Goal: Task Accomplishment & Management: Manage account settings

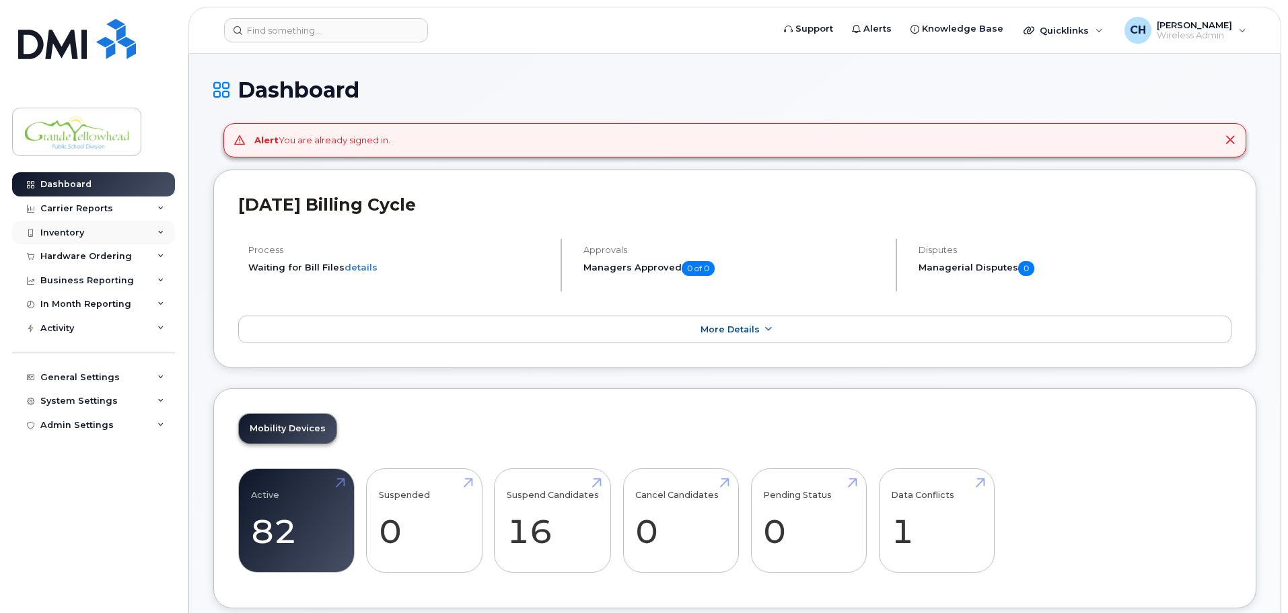
click at [97, 227] on div "Inventory" at bounding box center [93, 233] width 163 height 24
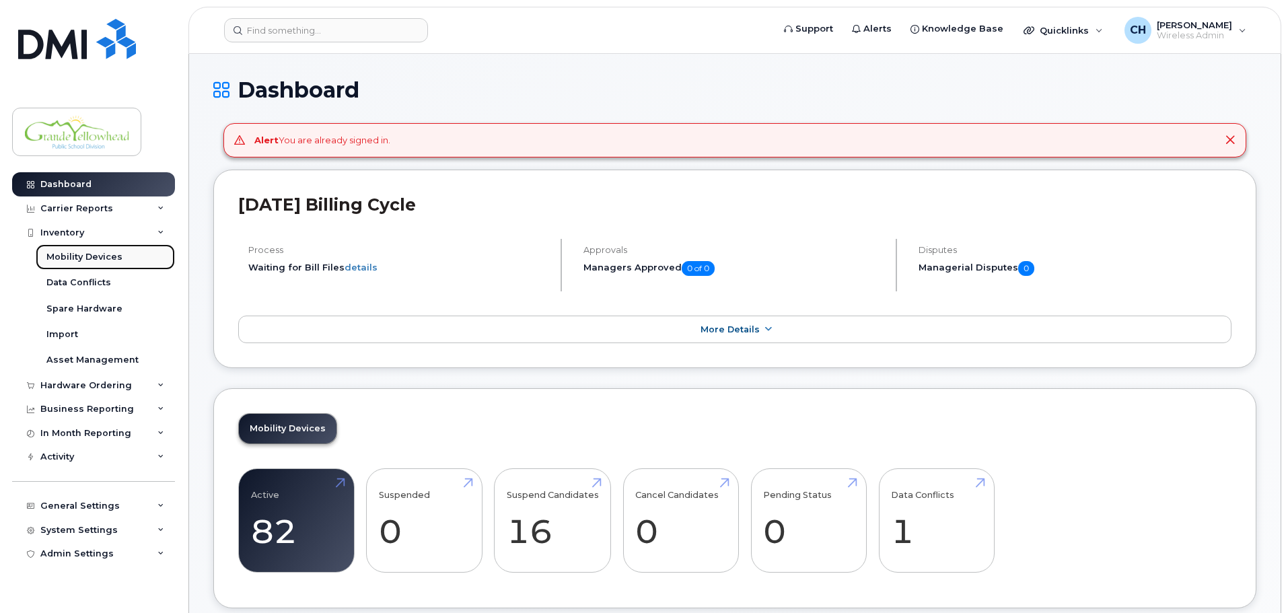
click at [96, 254] on div "Mobility Devices" at bounding box center [84, 257] width 76 height 12
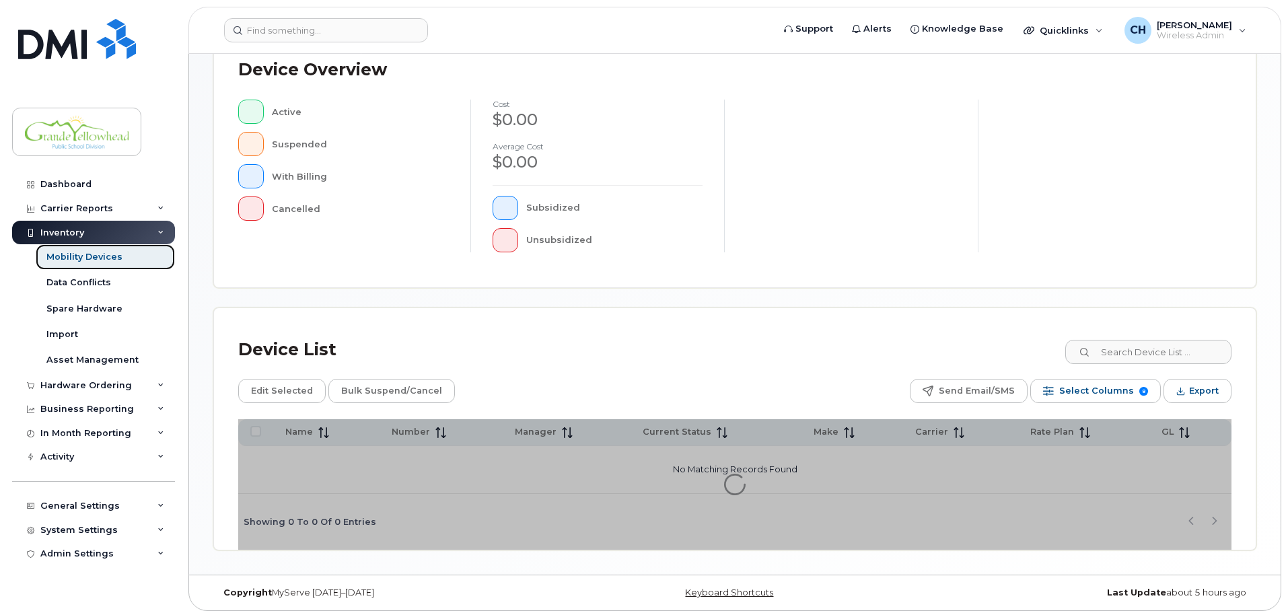
scroll to position [312, 0]
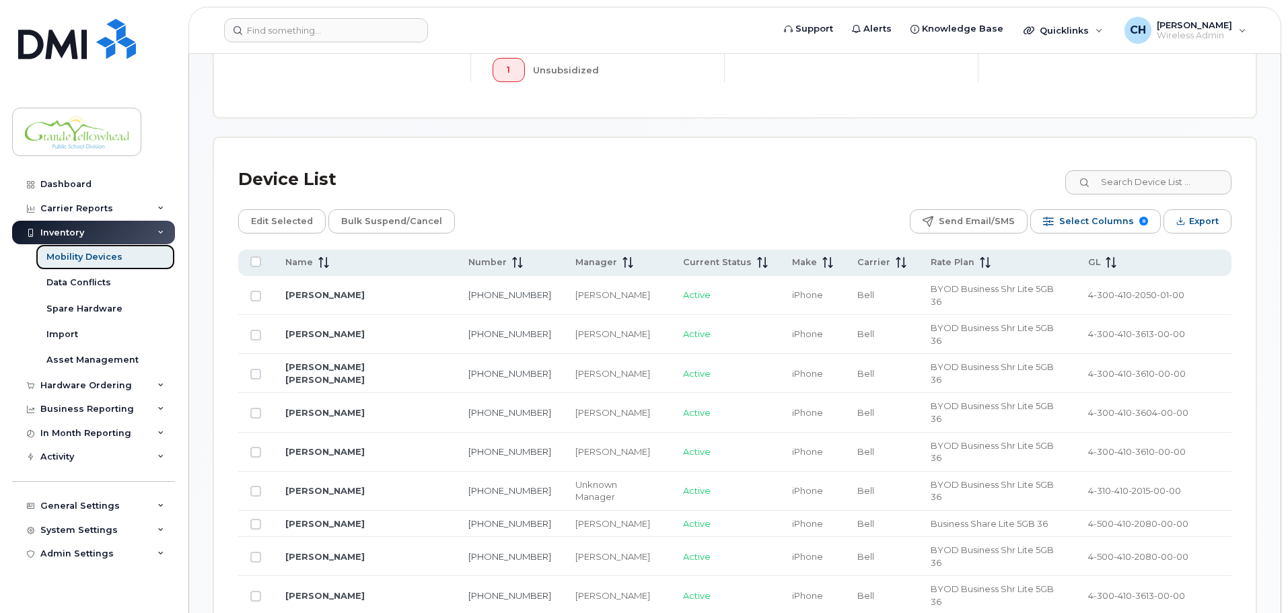
scroll to position [447, 0]
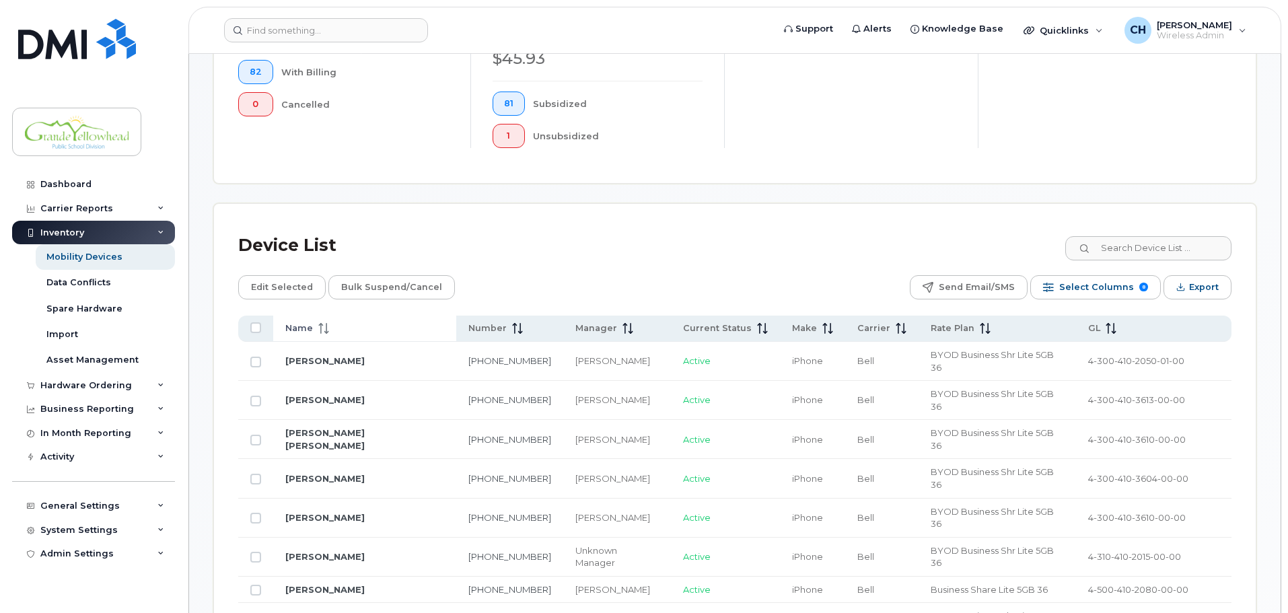
click at [780, 315] on th "Name" at bounding box center [812, 328] width 65 height 26
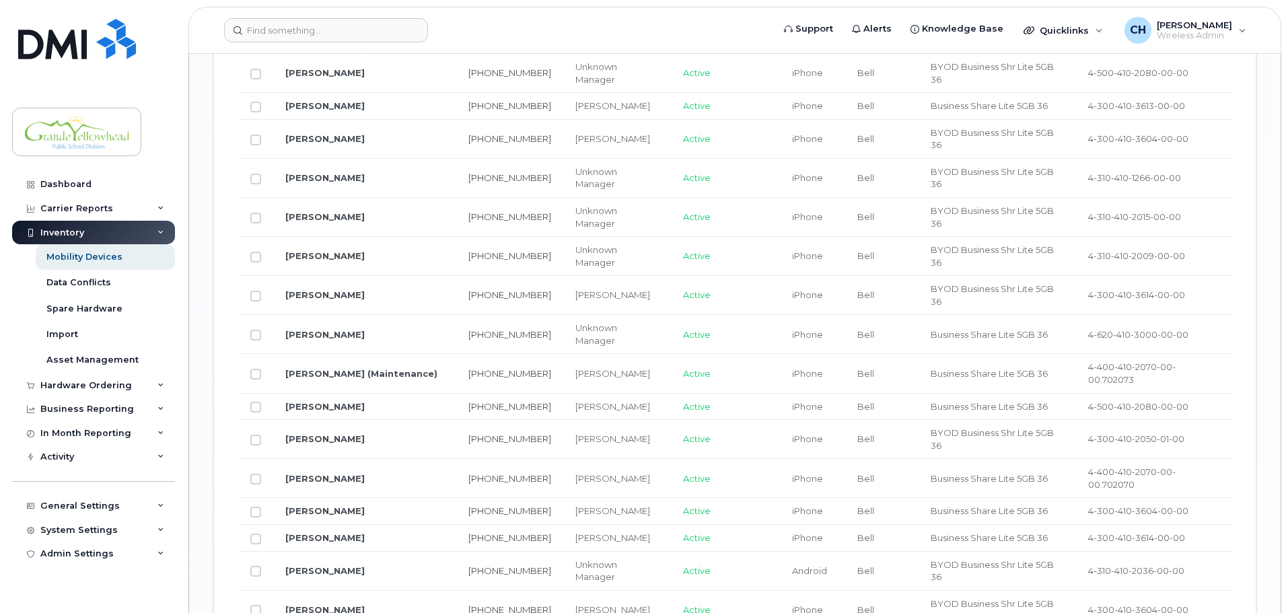
scroll to position [1618, 0]
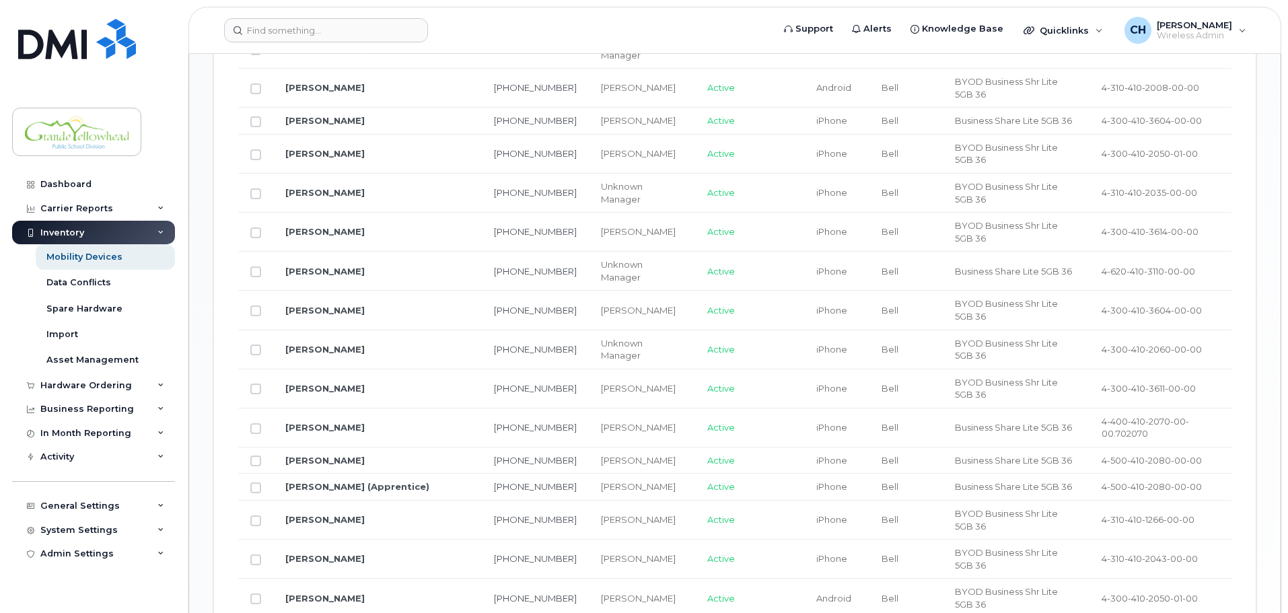
scroll to position [937, 0]
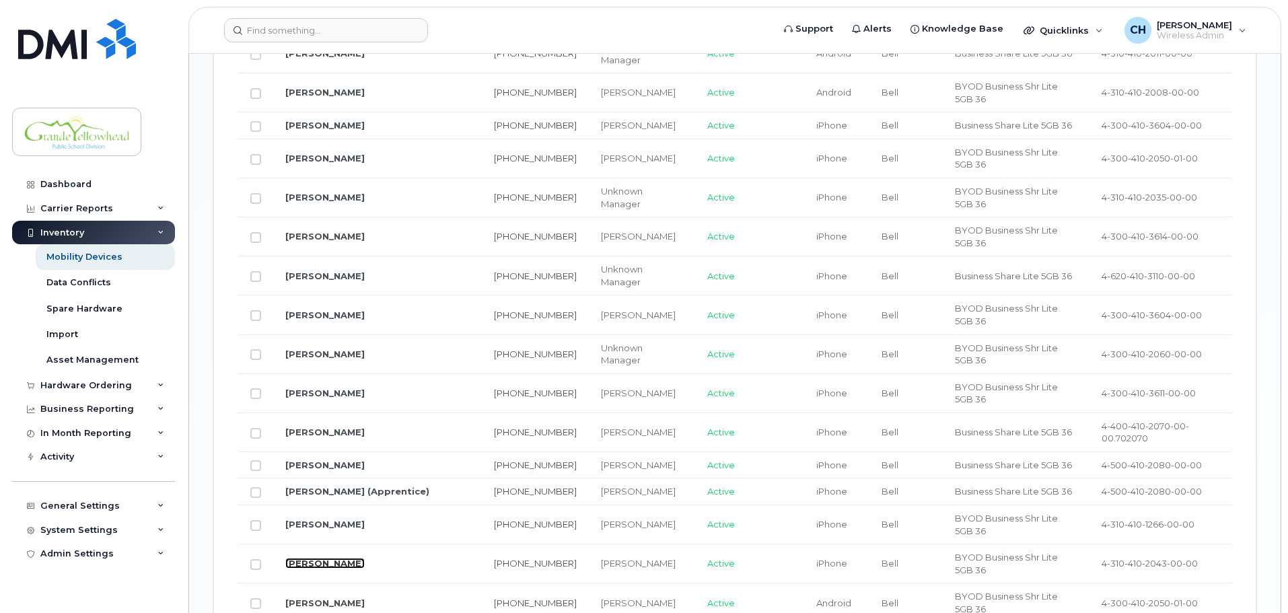
click at [326, 558] on link "[PERSON_NAME]" at bounding box center [324, 563] width 79 height 11
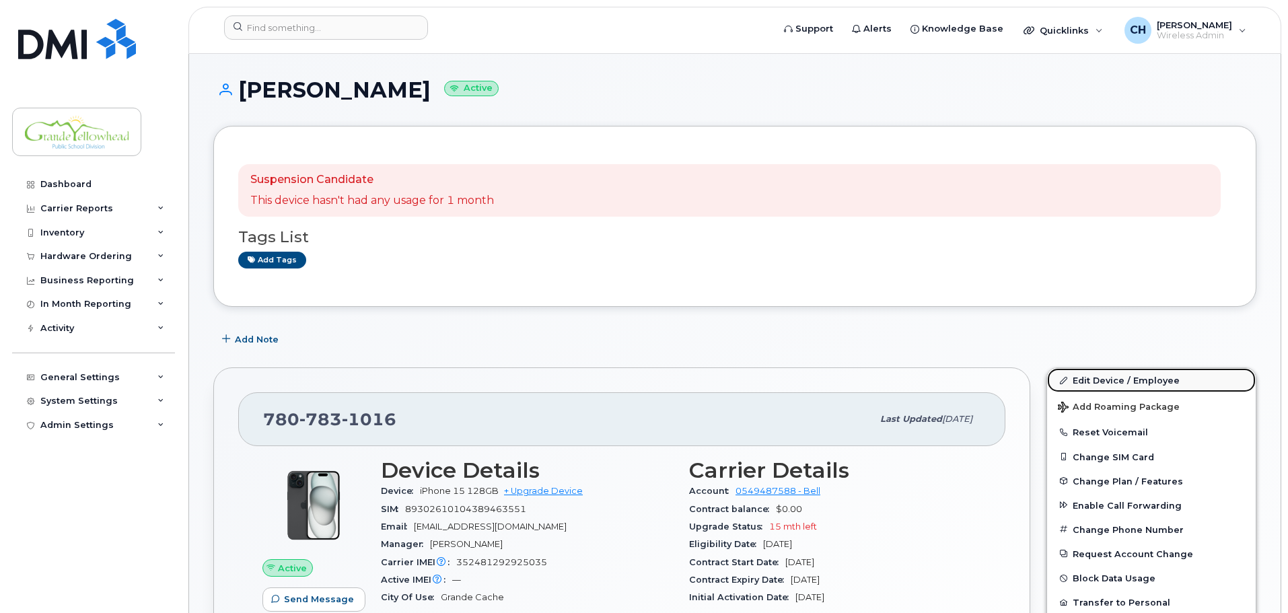
click at [1097, 377] on link "Edit Device / Employee" at bounding box center [1151, 380] width 209 height 24
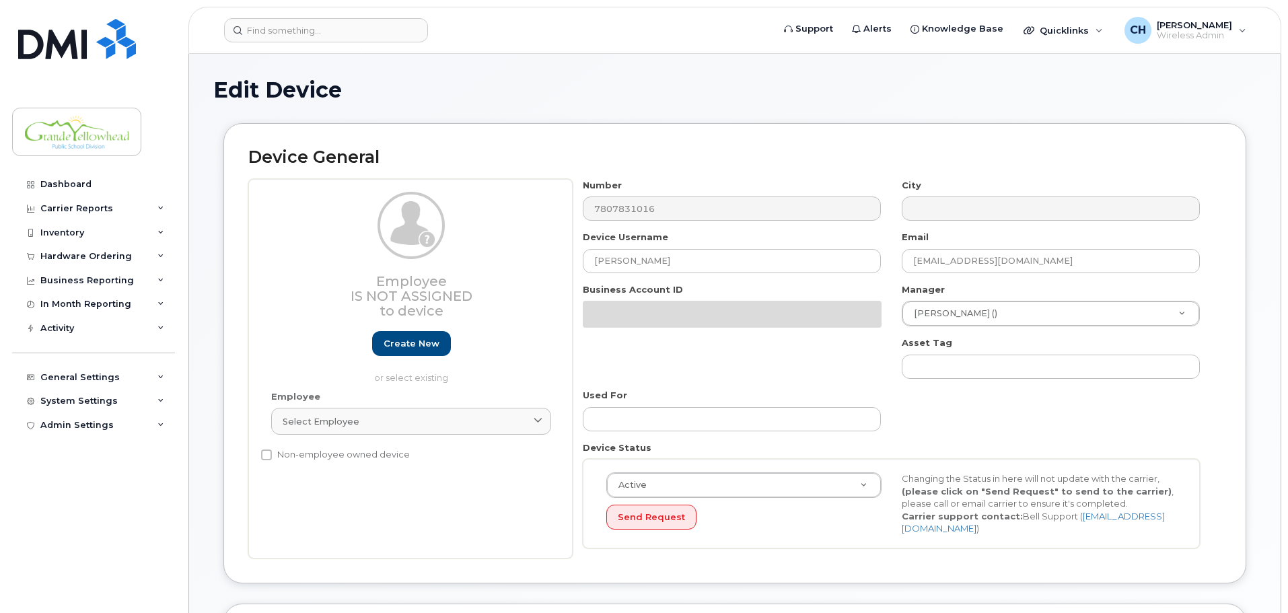
select select "23972567"
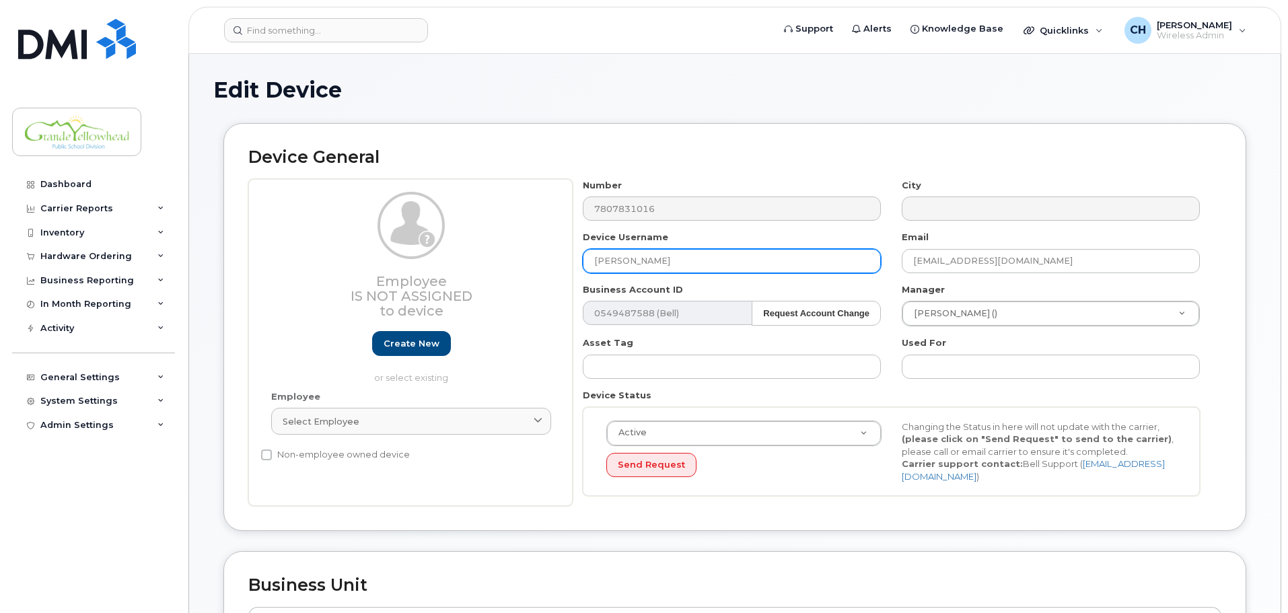
drag, startPoint x: 706, startPoint y: 260, endPoint x: 449, endPoint y: 248, distance: 256.6
click at [449, 248] on div "Employee Is not assigned to device Create new or select existing Employee Selec…" at bounding box center [734, 343] width 973 height 328
click at [638, 262] on input "Katelyn" at bounding box center [732, 261] width 298 height 24
type input "Katelyn O'Krafka"
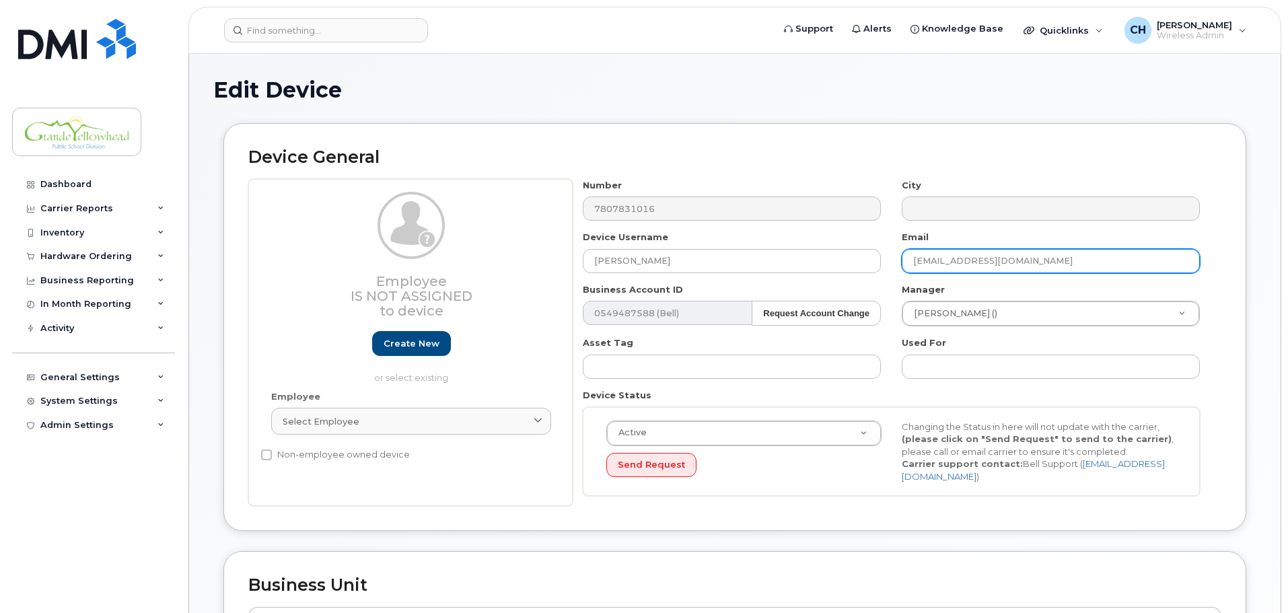
click at [959, 260] on input "[EMAIL_ADDRESS][DOMAIN_NAME]" at bounding box center [1050, 261] width 298 height 24
drag, startPoint x: 955, startPoint y: 259, endPoint x: 828, endPoint y: 258, distance: 127.1
click at [828, 258] on div "Number 7807831016 City Device Username Katelyn O'Krafka Email seamlyon@gypsd.ca…" at bounding box center [891, 343] width 638 height 328
type input "kateokra@gypsd.ca"
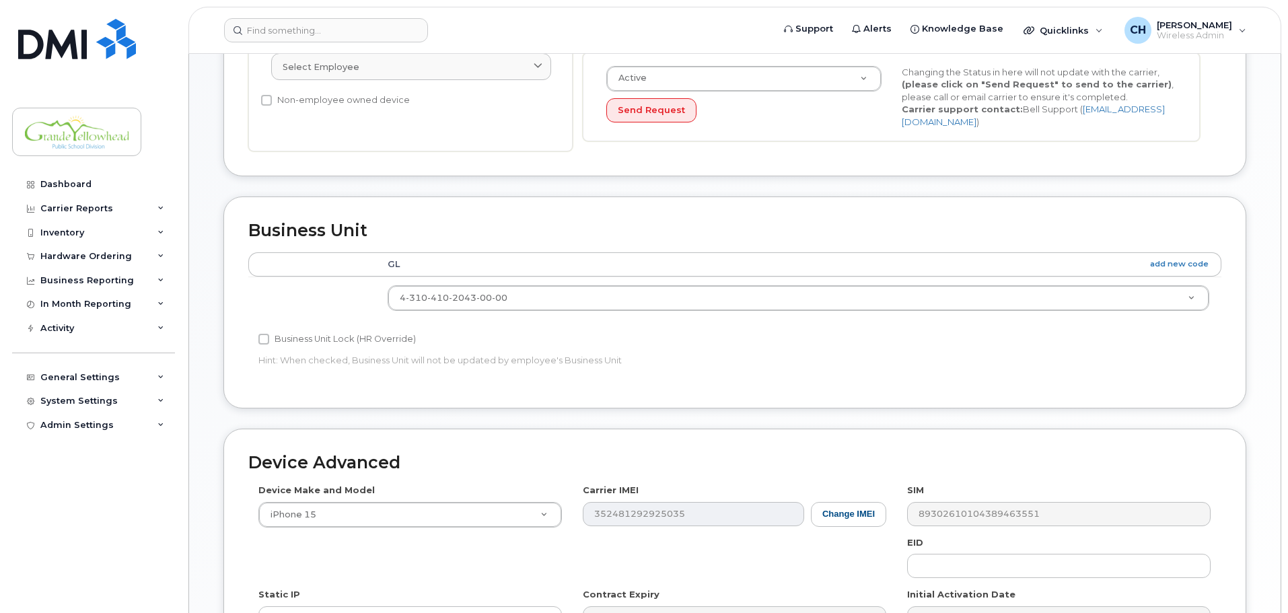
scroll to position [566, 0]
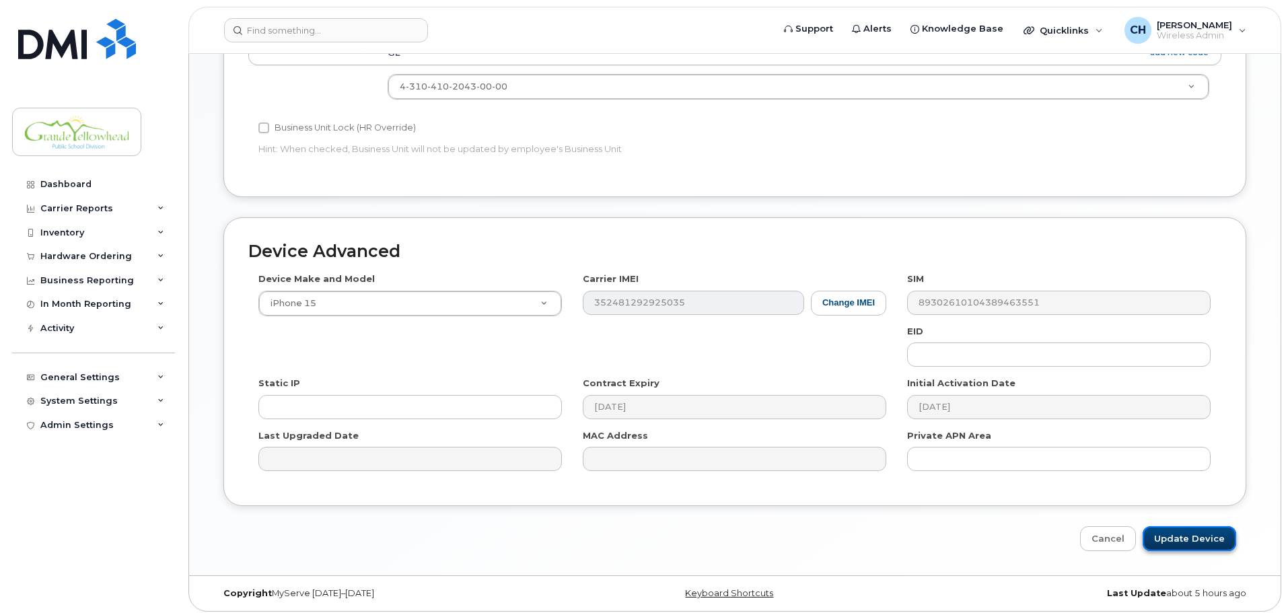
click at [1187, 533] on input "Update Device" at bounding box center [1189, 538] width 94 height 25
type input "Saving..."
